Goal: Task Accomplishment & Management: Complete application form

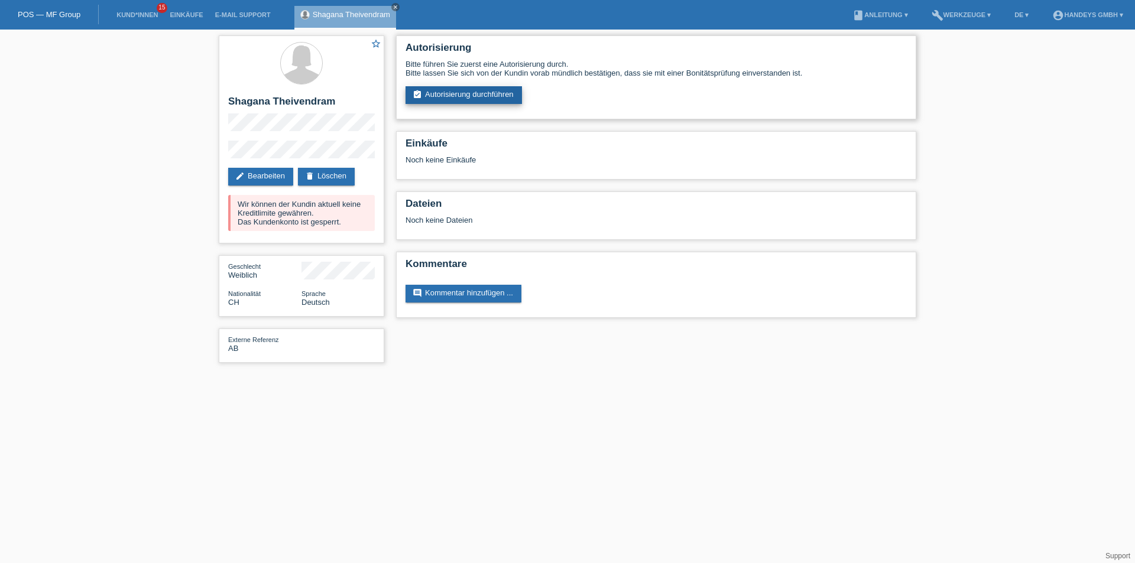
click at [438, 94] on link "assignment_turned_in Autorisierung durchführen" at bounding box center [463, 95] width 116 height 18
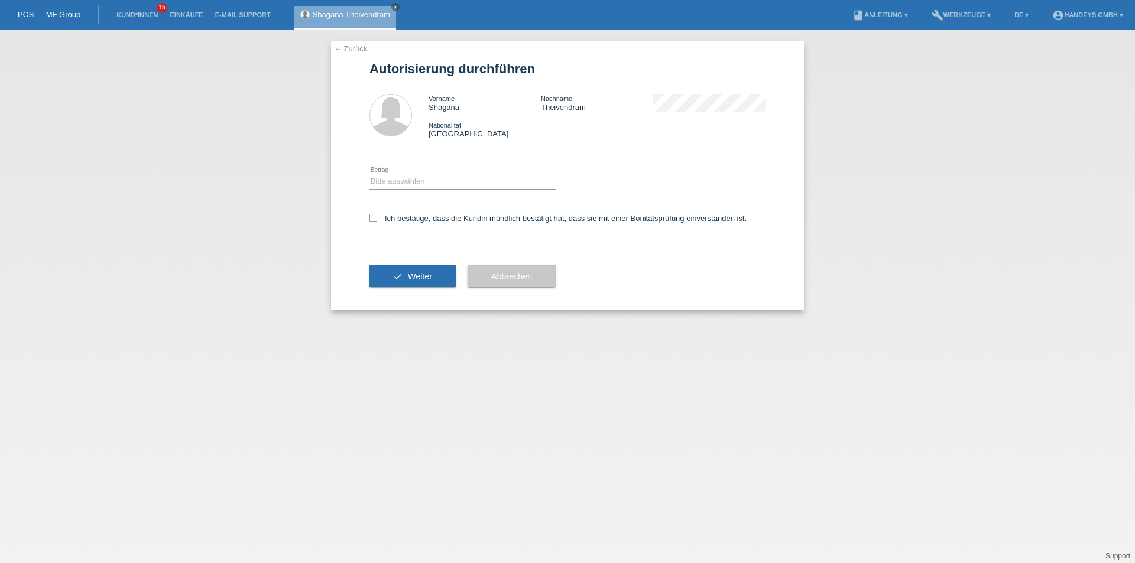
click at [396, 171] on div "Bitte auswählen CHF 1.00 - CHF 499.00 CHF 500.00 - CHF 1'999.00 CHF 2'000.00 - …" at bounding box center [462, 182] width 186 height 40
drag, startPoint x: 394, startPoint y: 177, endPoint x: 391, endPoint y: 182, distance: 6.1
click at [394, 177] on select "Bitte auswählen CHF 1.00 - CHF 499.00 CHF 500.00 - CHF 1'999.00 CHF 2'000.00 - …" at bounding box center [462, 181] width 186 height 14
select select "3"
click at [369, 174] on select "Bitte auswählen CHF 1.00 - CHF 499.00 CHF 500.00 - CHF 1'999.00 CHF 2'000.00 - …" at bounding box center [462, 181] width 186 height 14
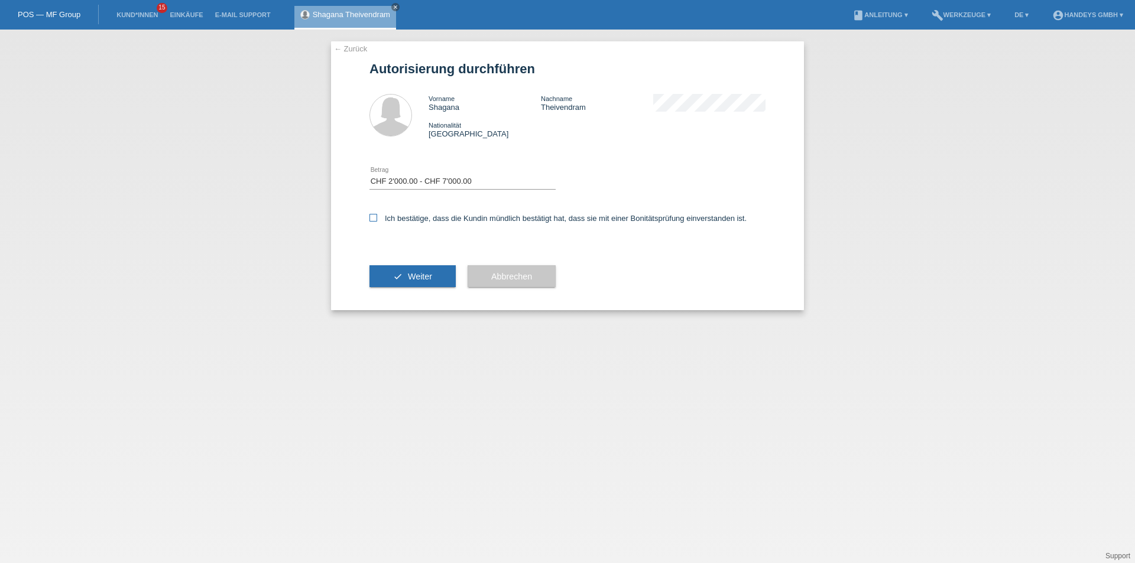
click at [371, 220] on icon at bounding box center [373, 218] width 8 height 8
click at [371, 220] on input "Ich bestätige, dass die Kundin mündlich bestätigt hat, dass sie mit einer Bonit…" at bounding box center [373, 218] width 8 height 8
checkbox input "true"
click at [404, 274] on button "check Weiter" at bounding box center [412, 276] width 86 height 22
